Goal: Information Seeking & Learning: Learn about a topic

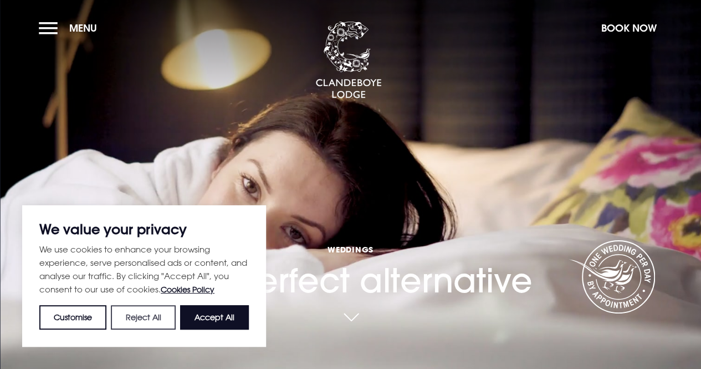
click at [153, 325] on button "Reject All" at bounding box center [143, 317] width 64 height 24
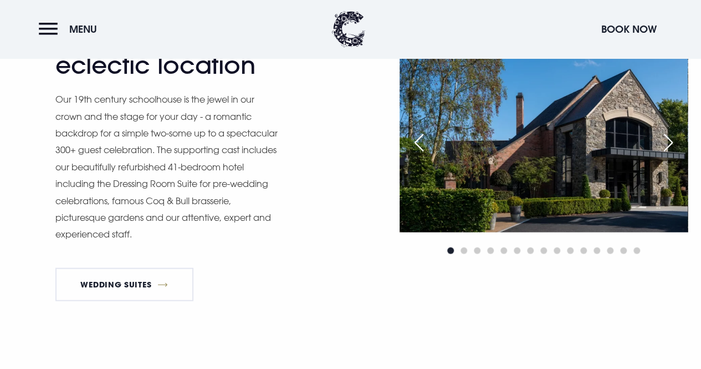
scroll to position [1118, 0]
click at [673, 154] on div "Next slide" at bounding box center [668, 143] width 28 height 24
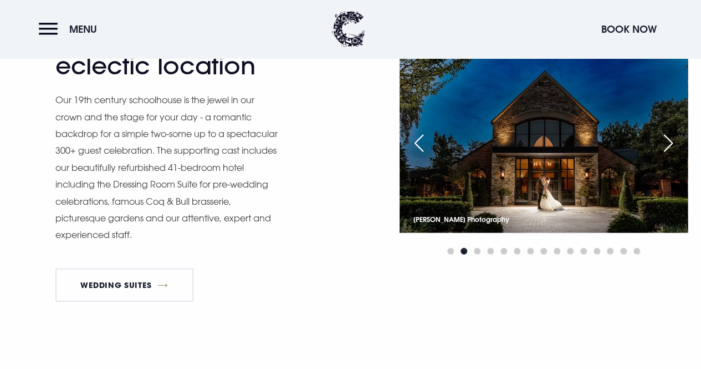
click at [673, 154] on div "Next slide" at bounding box center [668, 143] width 28 height 24
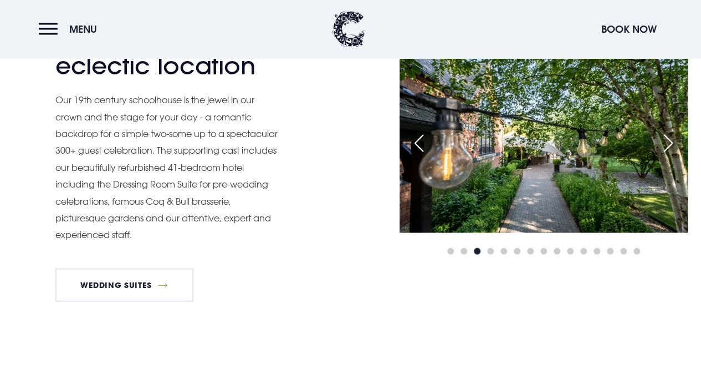
click at [673, 154] on div "Next slide" at bounding box center [668, 143] width 28 height 24
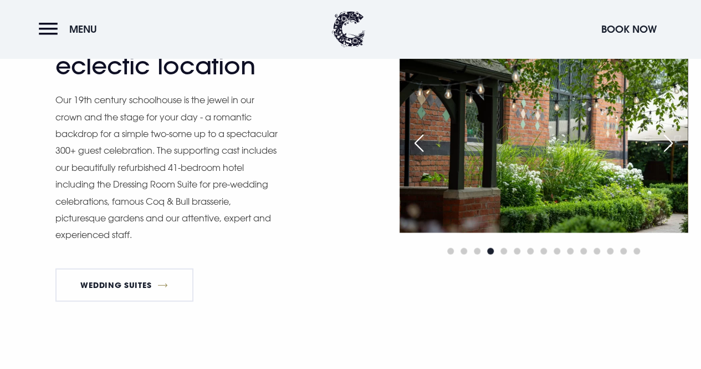
click at [673, 154] on div "Next slide" at bounding box center [668, 143] width 28 height 24
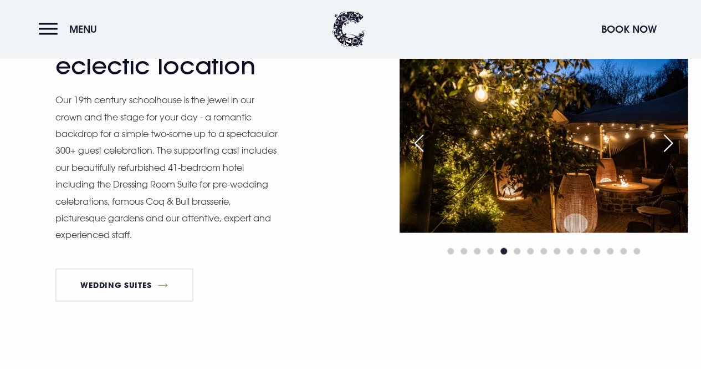
click at [673, 154] on div "Next slide" at bounding box center [668, 143] width 28 height 24
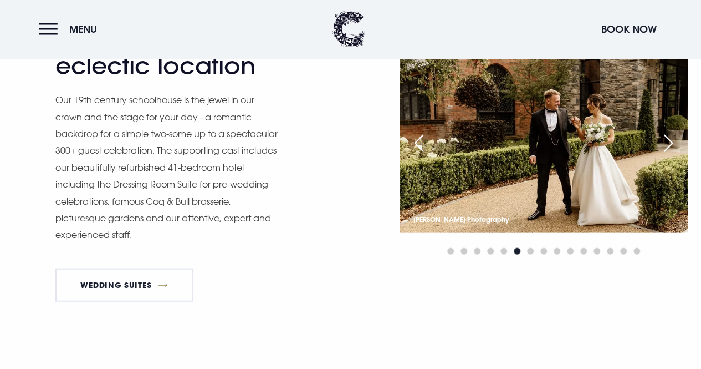
click at [673, 154] on div "Next slide" at bounding box center [668, 143] width 28 height 24
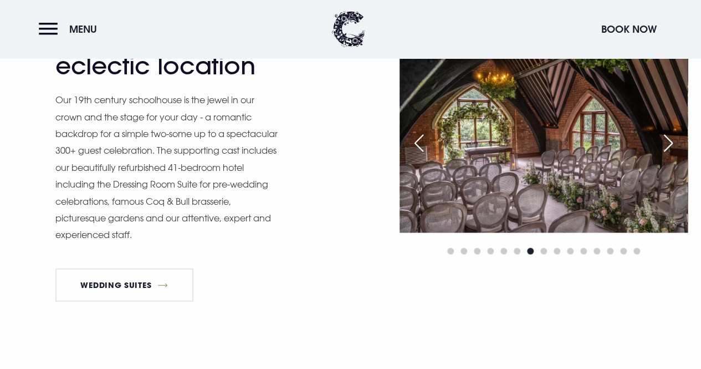
click at [673, 154] on div "Next slide" at bounding box center [668, 143] width 28 height 24
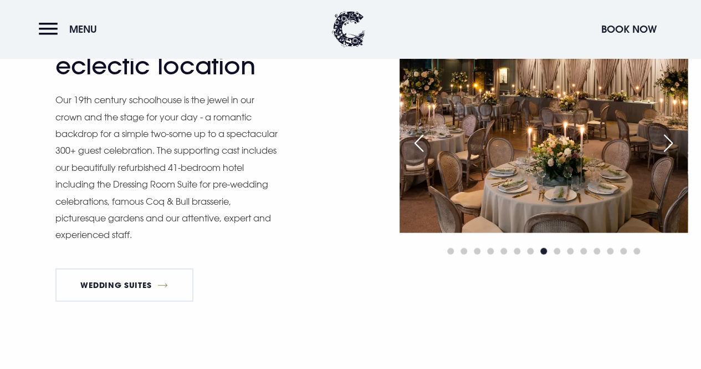
click at [673, 154] on div "Next slide" at bounding box center [668, 143] width 28 height 24
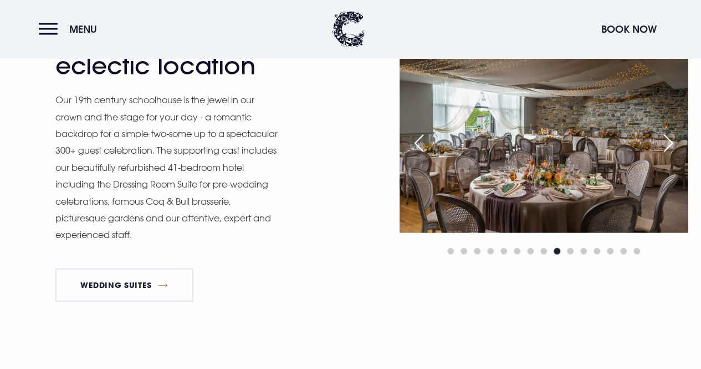
click at [673, 154] on div "Next slide" at bounding box center [668, 143] width 28 height 24
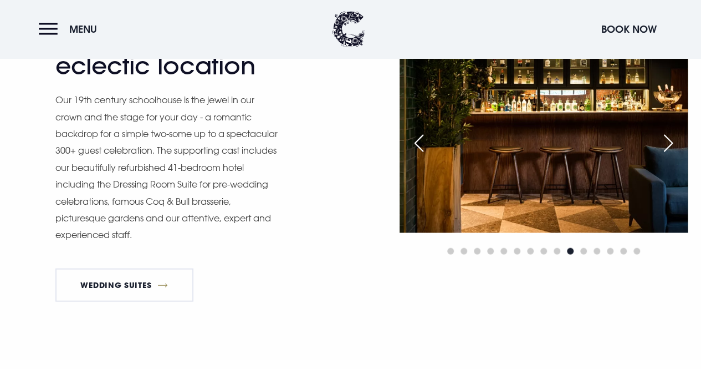
click at [673, 154] on div "Next slide" at bounding box center [668, 143] width 28 height 24
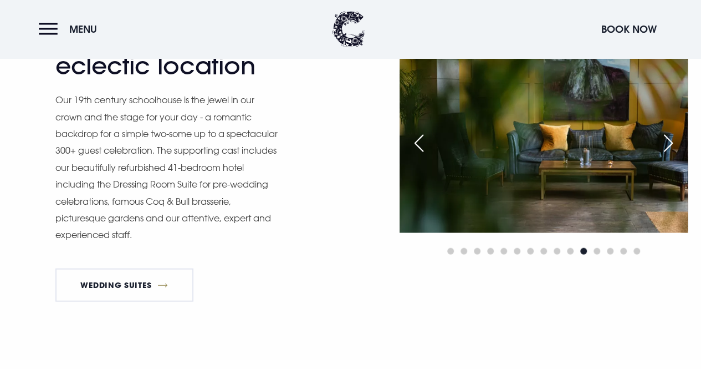
click at [673, 154] on div "Next slide" at bounding box center [668, 143] width 28 height 24
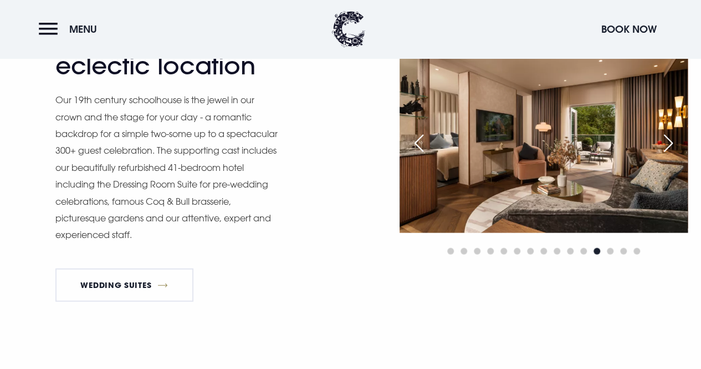
click at [673, 154] on div "Next slide" at bounding box center [668, 143] width 28 height 24
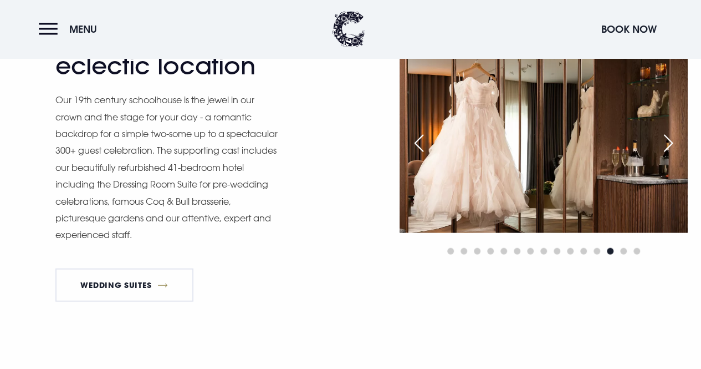
click at [673, 154] on div "Next slide" at bounding box center [668, 143] width 28 height 24
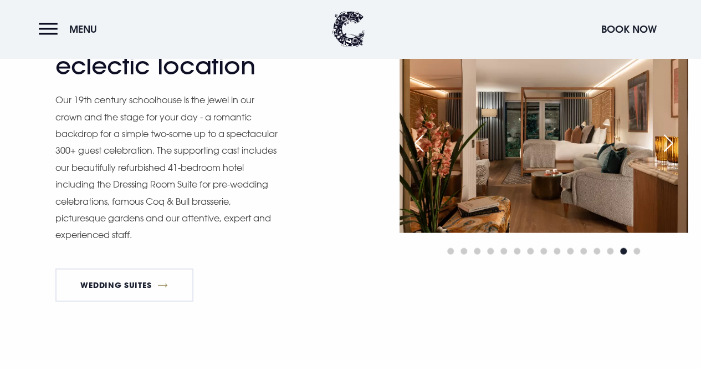
click at [673, 154] on div "Next slide" at bounding box center [668, 143] width 28 height 24
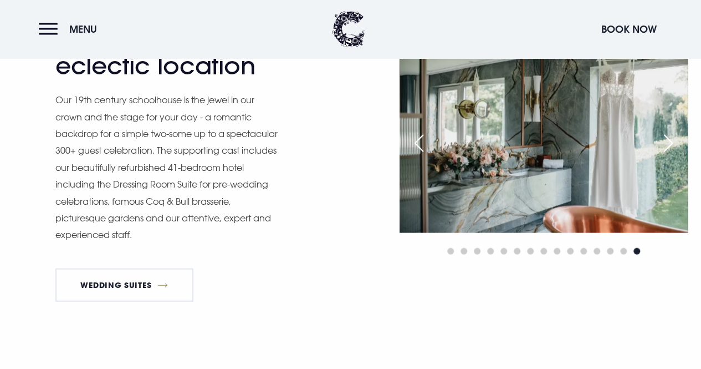
scroll to position [1017, 0]
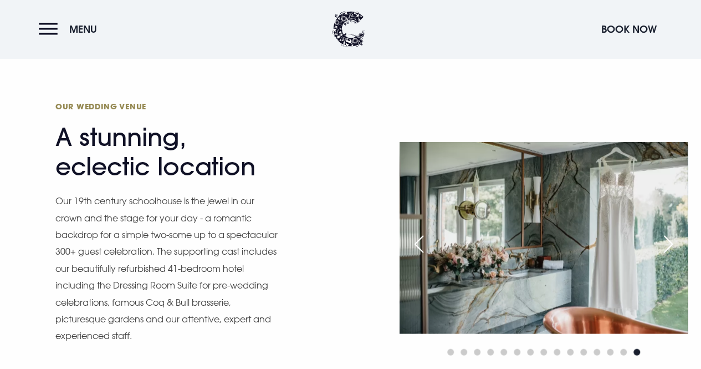
click at [418, 253] on div "Previous slide" at bounding box center [419, 243] width 28 height 24
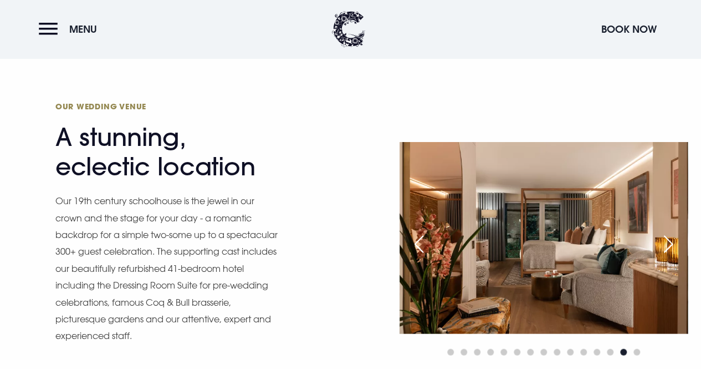
click at [418, 253] on div "Previous slide" at bounding box center [419, 243] width 28 height 24
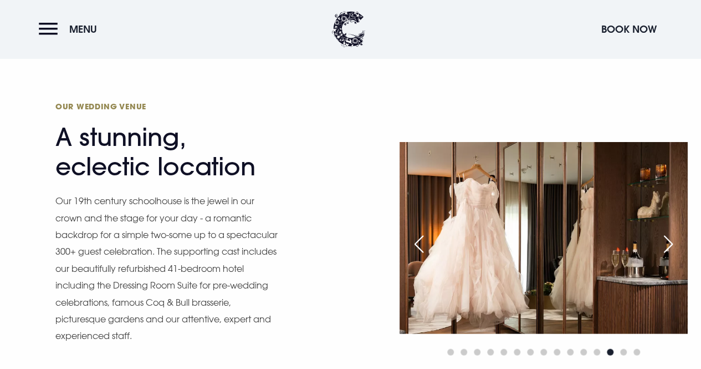
click at [418, 253] on div "Previous slide" at bounding box center [419, 243] width 28 height 24
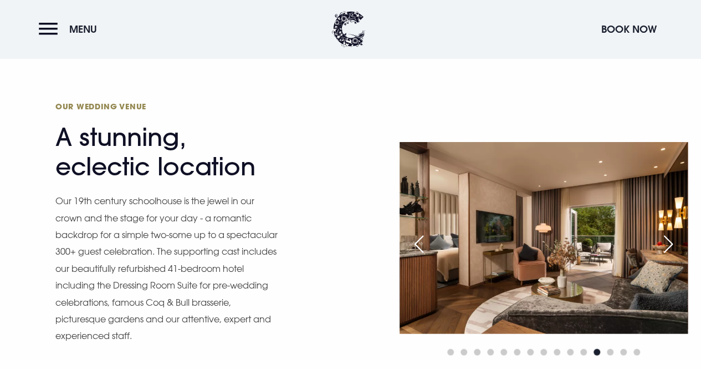
scroll to position [1068, 0]
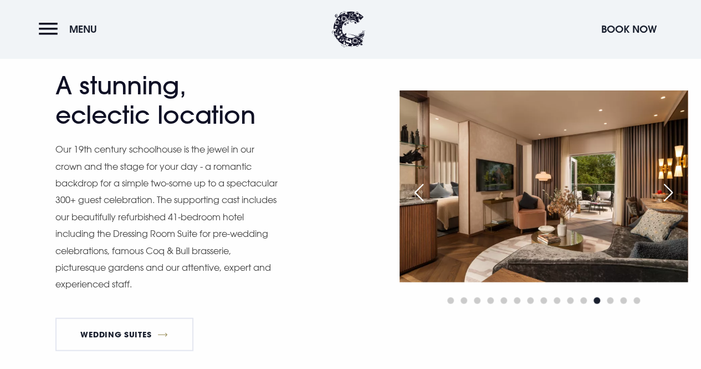
click at [415, 204] on div "Previous slide" at bounding box center [419, 192] width 28 height 24
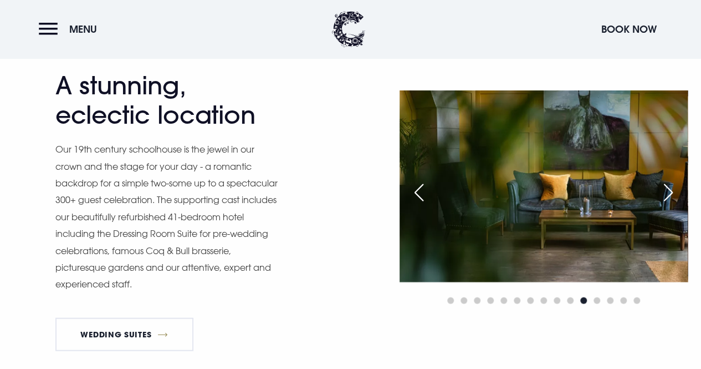
click at [415, 204] on div "Previous slide" at bounding box center [419, 192] width 28 height 24
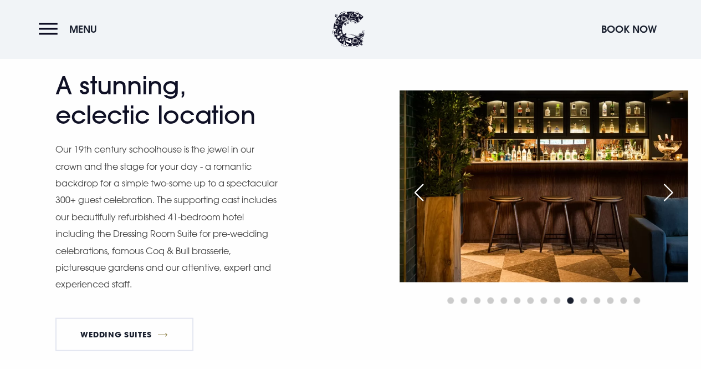
click at [415, 204] on div "Previous slide" at bounding box center [419, 192] width 28 height 24
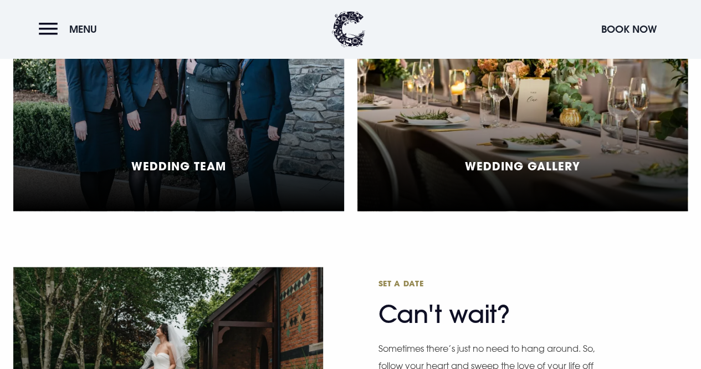
scroll to position [2875, 0]
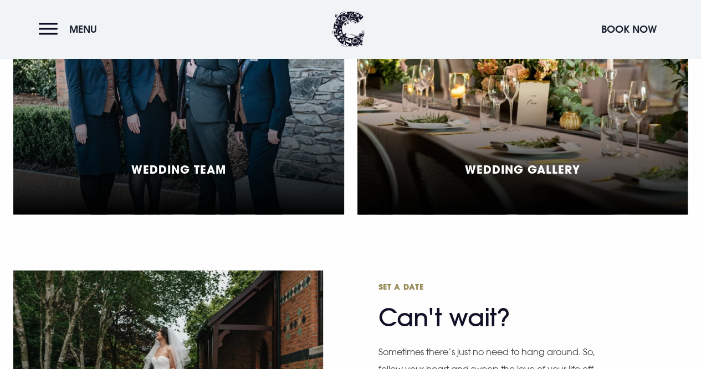
click at [471, 156] on div "Wedding Gallery" at bounding box center [522, 90] width 331 height 247
